Goal: Task Accomplishment & Management: Manage account settings

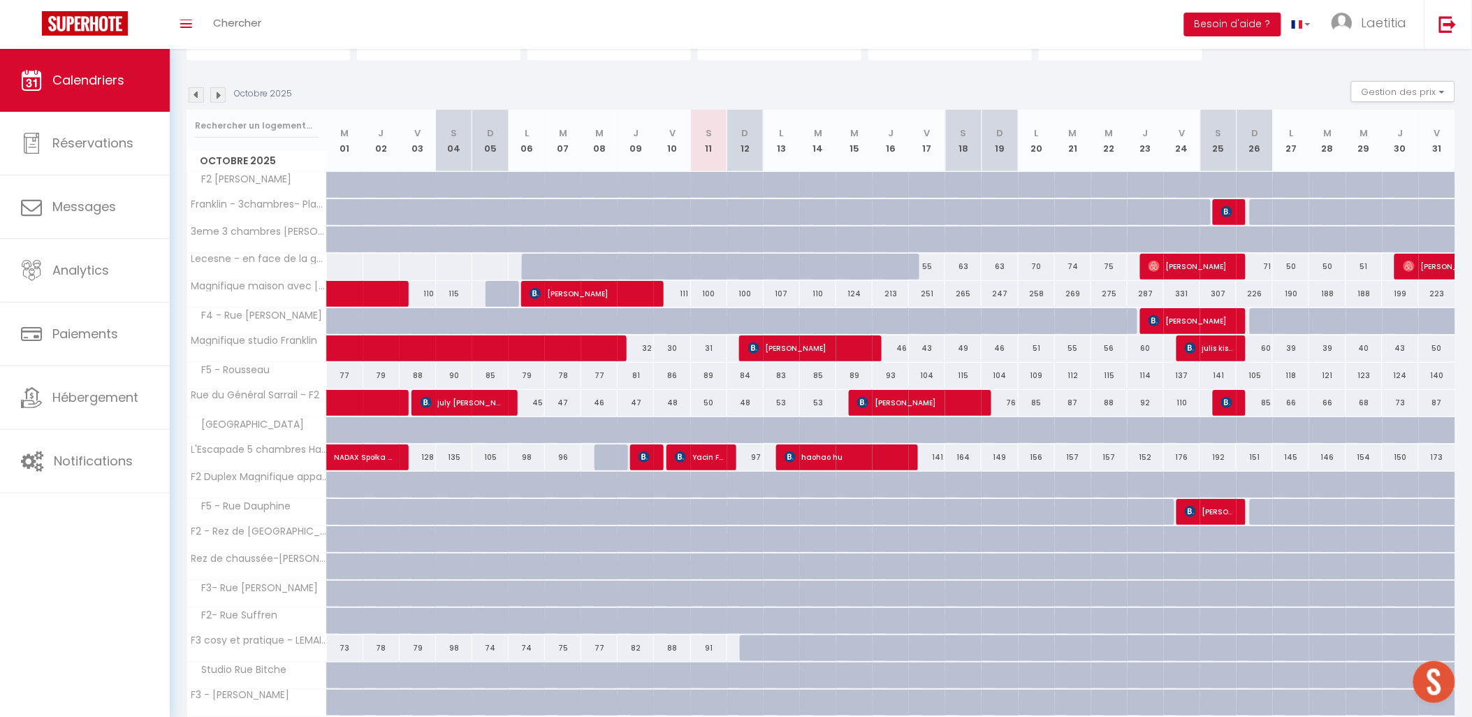
scroll to position [155, 0]
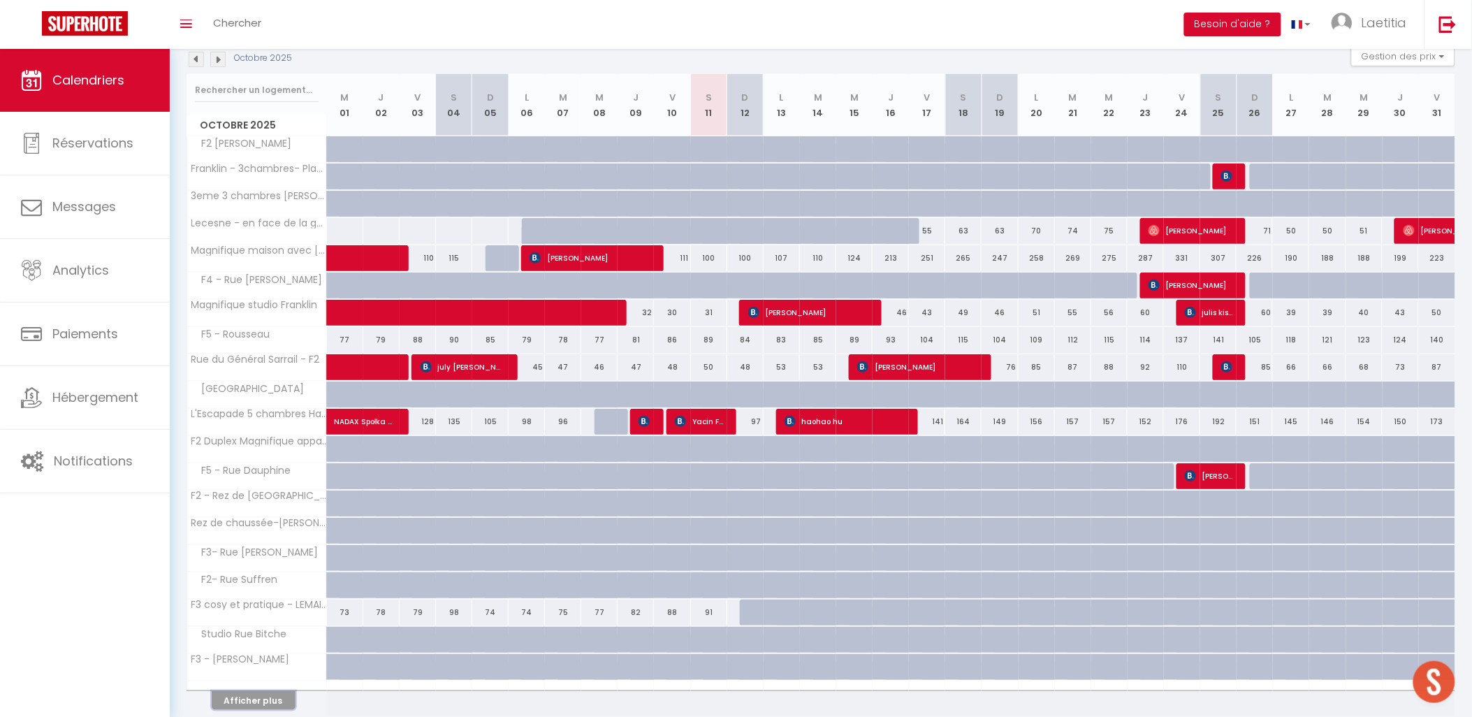
click at [241, 706] on button "Afficher plus" at bounding box center [254, 700] width 84 height 19
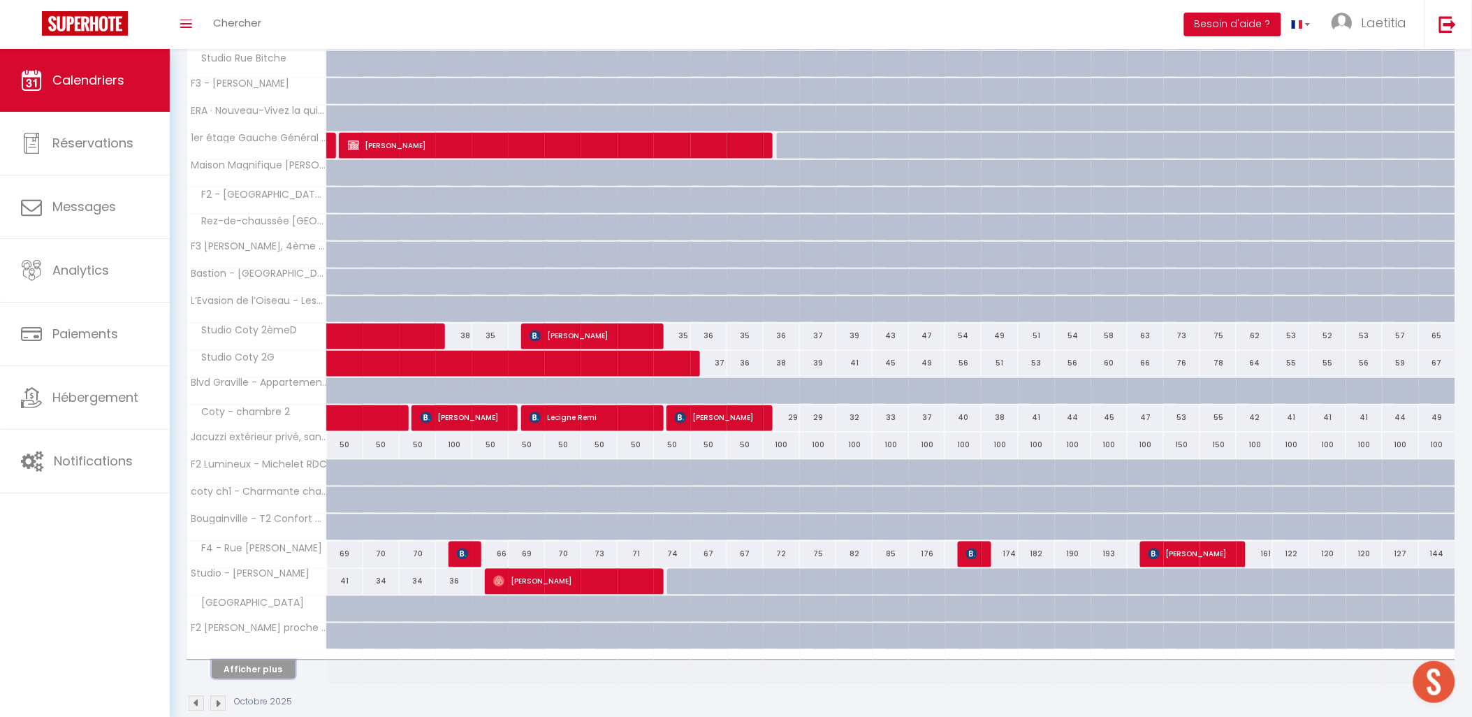
scroll to position [759, 0]
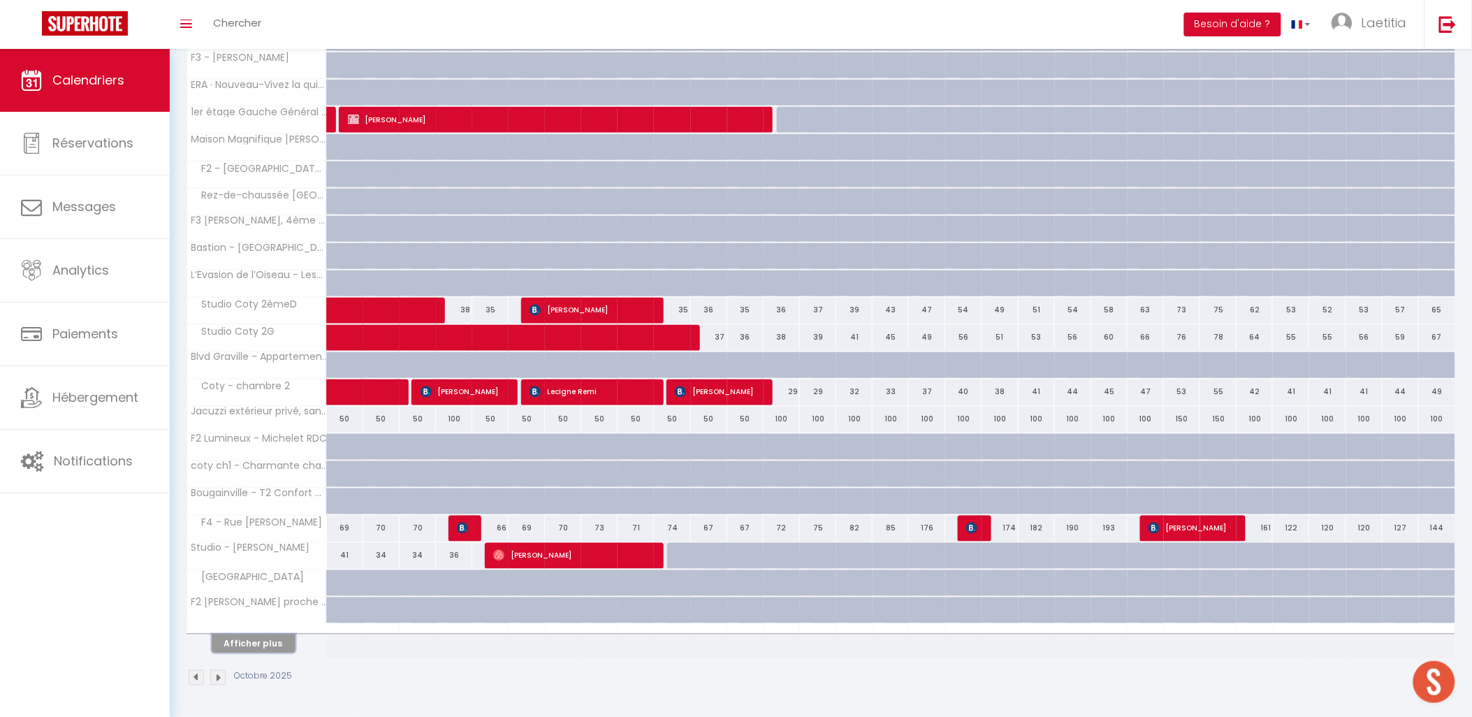
click at [266, 645] on button "Afficher plus" at bounding box center [254, 643] width 84 height 19
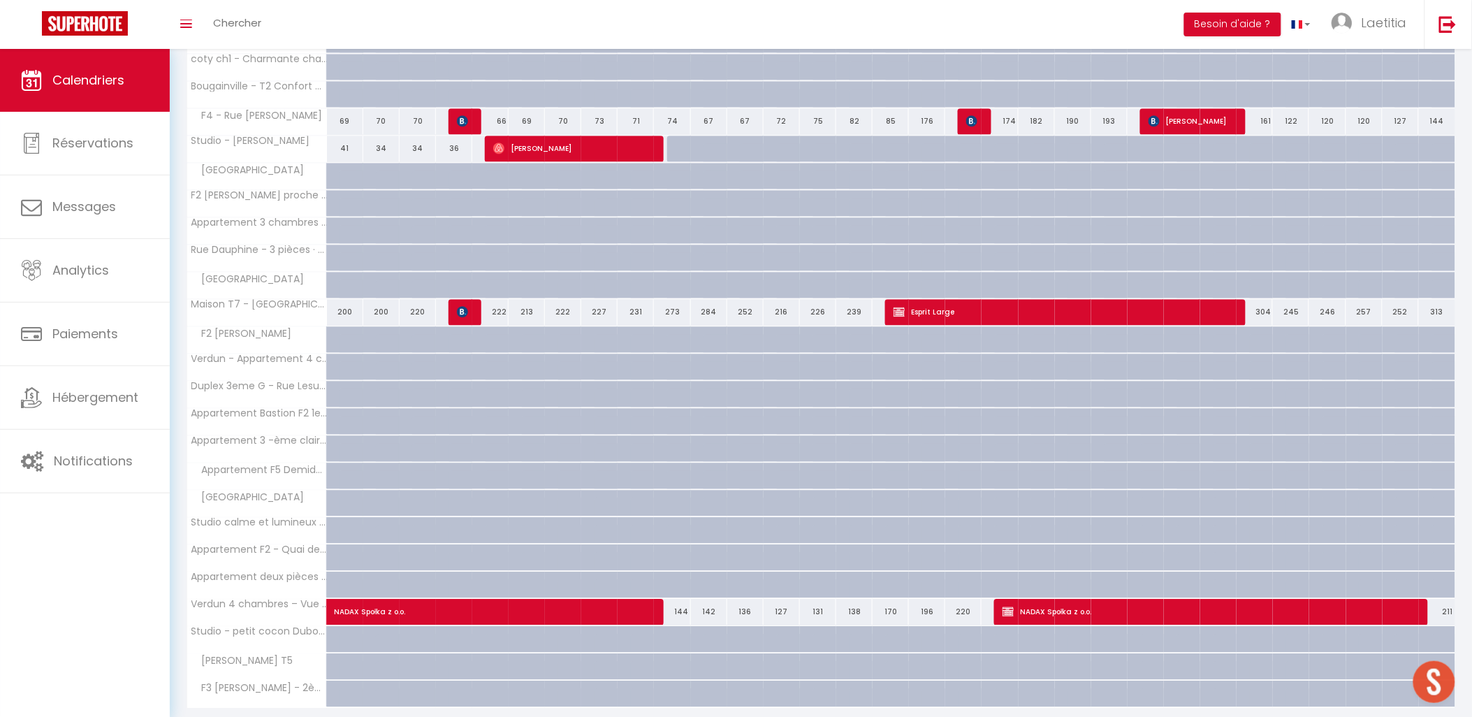
scroll to position [1216, 0]
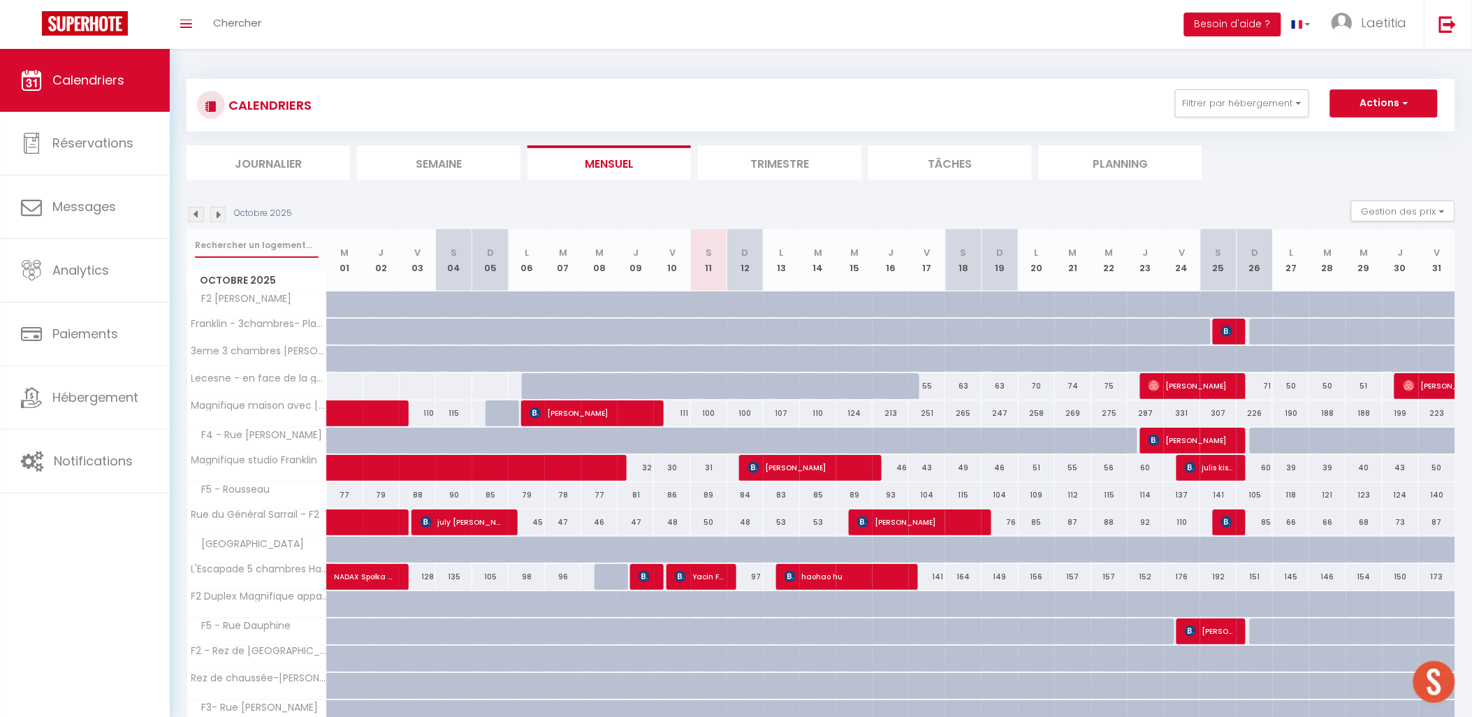
click at [243, 247] on input "text" at bounding box center [257, 245] width 124 height 25
click at [254, 242] on input "text" at bounding box center [257, 245] width 124 height 25
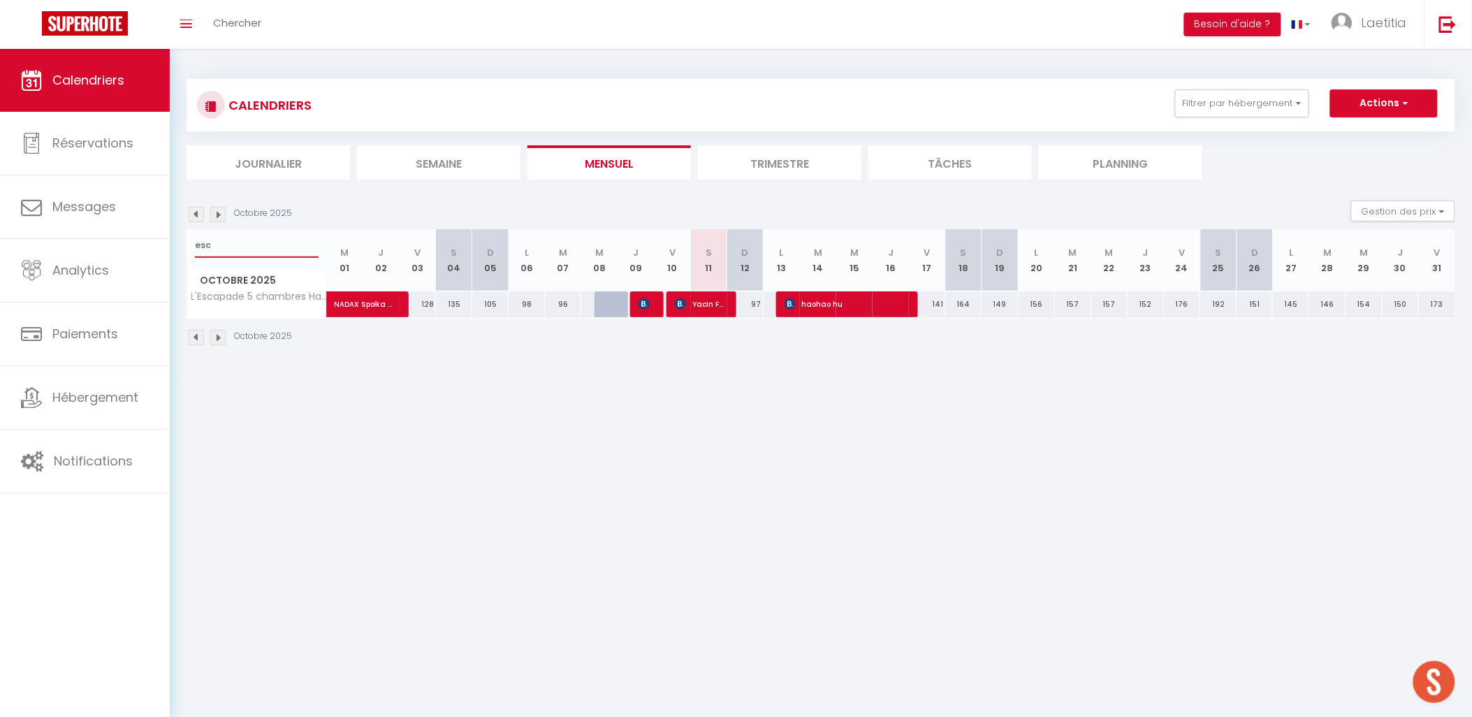
type input "esc"
click at [647, 303] on img at bounding box center [644, 303] width 11 height 11
select select "OK"
select select "KO"
select select "0"
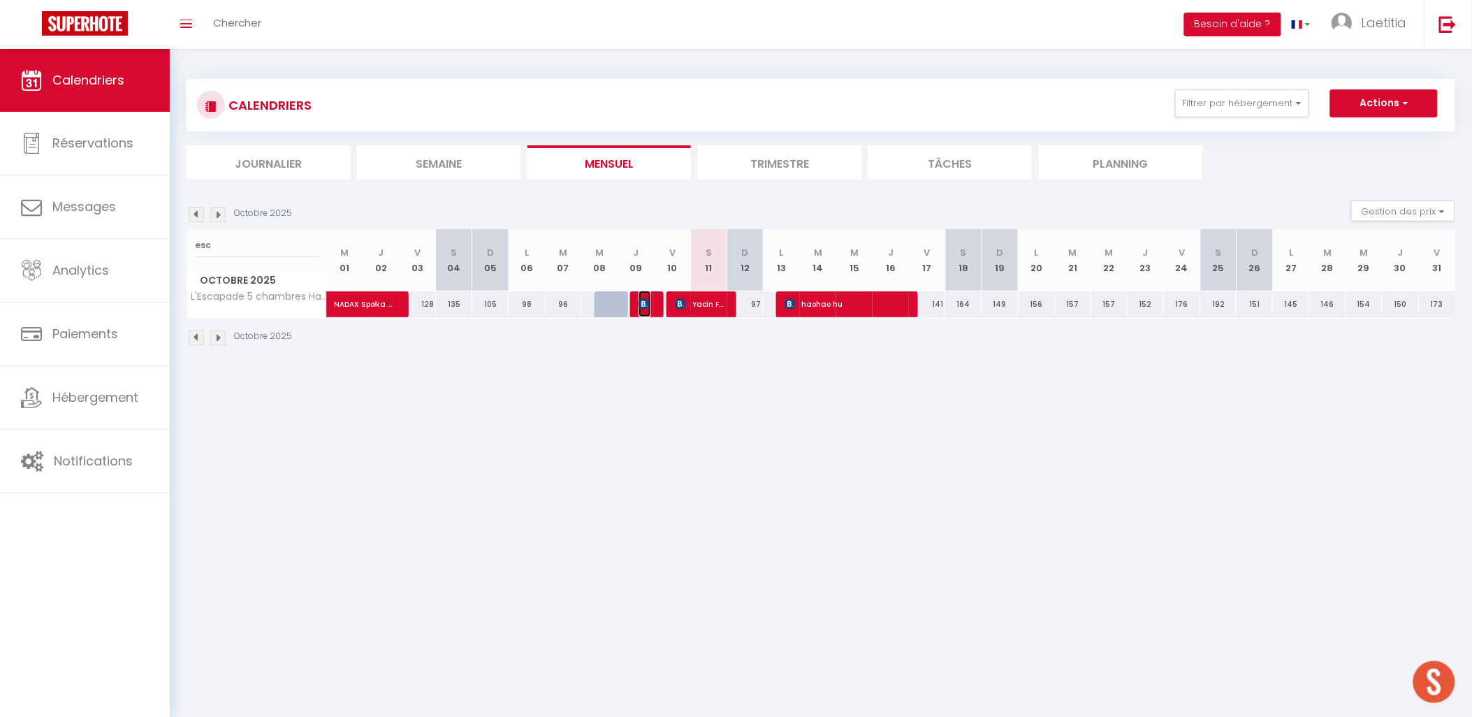
select select "0"
select select "1"
select select
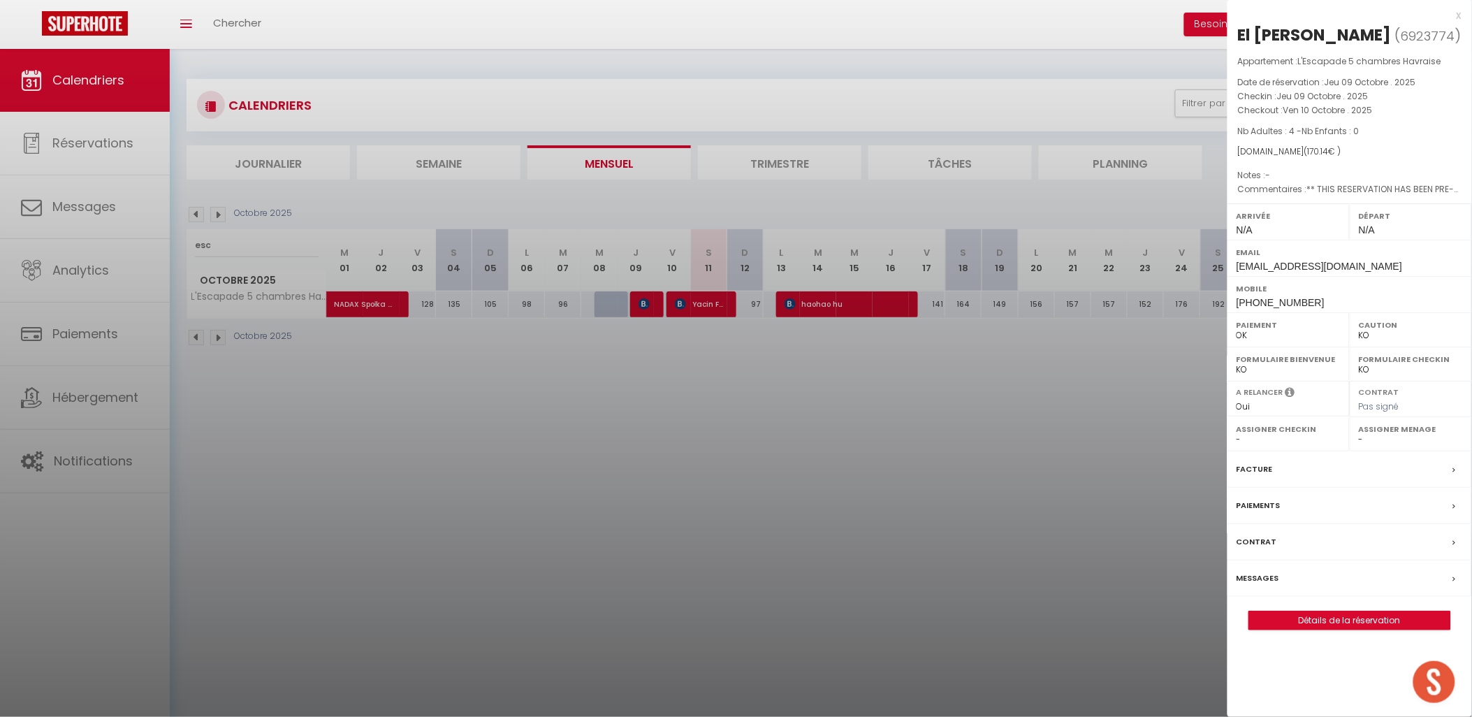
click at [639, 356] on div at bounding box center [736, 358] width 1472 height 717
